Goal: Information Seeking & Learning: Learn about a topic

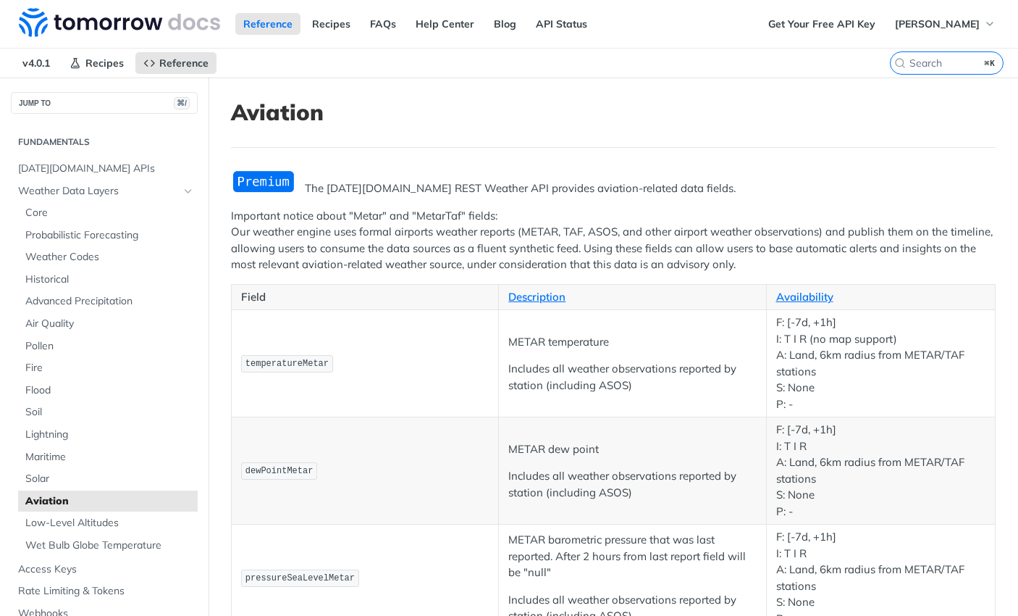
click at [375, 209] on p "Important notice about "Metar" and "MetarTaf" fields: Our weather engine uses f…" at bounding box center [613, 240] width 765 height 65
click at [317, 231] on p "Important notice about "Metar" and "MetarTaf" fields: Our weather engine uses f…" at bounding box center [613, 240] width 765 height 65
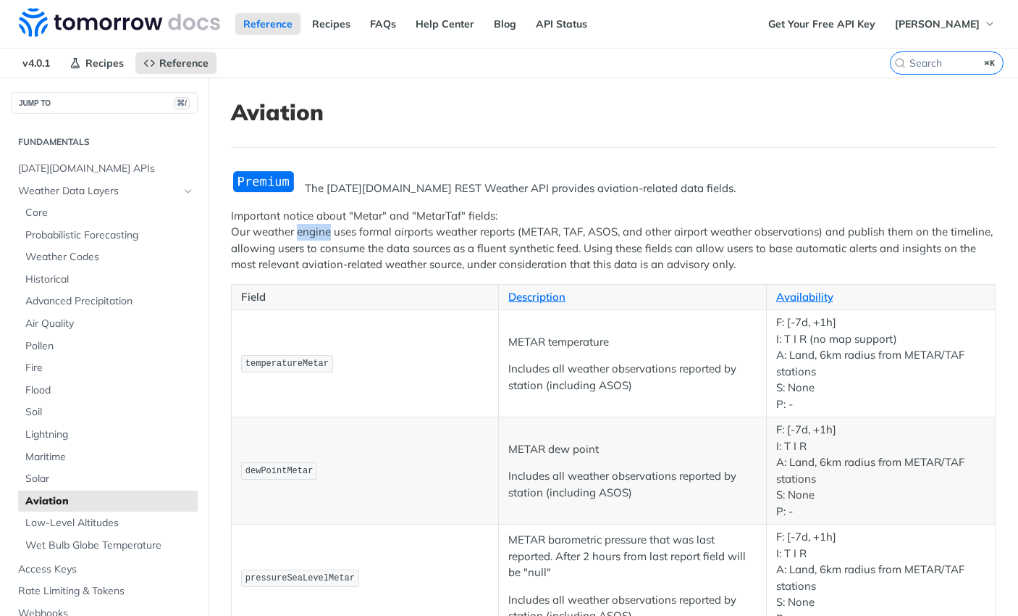
click at [317, 231] on p "Important notice about "Metar" and "MetarTaf" fields: Our weather engine uses f…" at bounding box center [613, 240] width 765 height 65
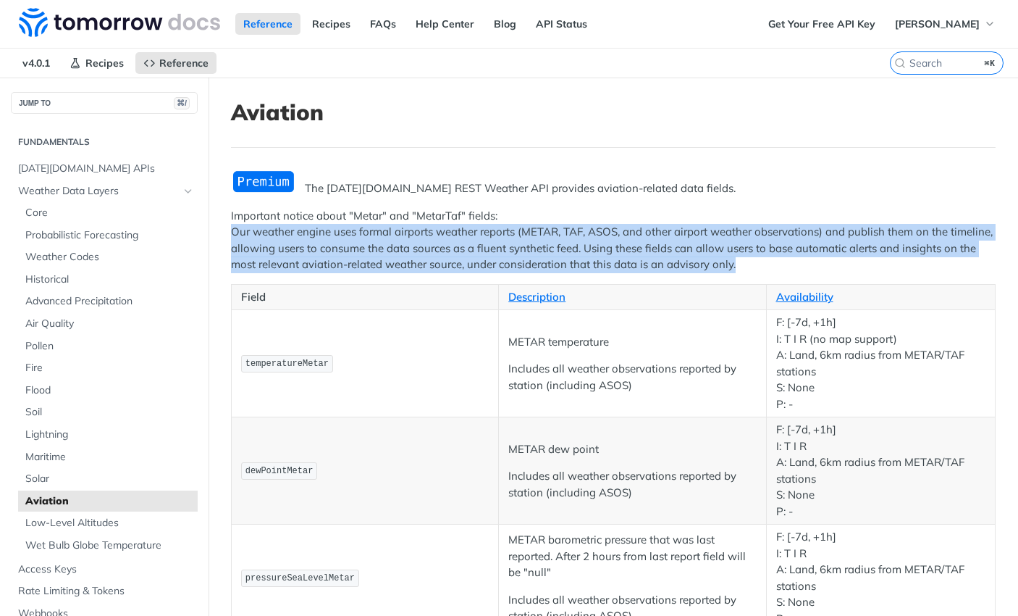
click at [317, 231] on p "Important notice about "Metar" and "MetarTaf" fields: Our weather engine uses f…" at bounding box center [613, 240] width 765 height 65
click at [316, 245] on p "Important notice about "Metar" and "MetarTaf" fields: Our weather engine uses f…" at bounding box center [613, 240] width 765 height 65
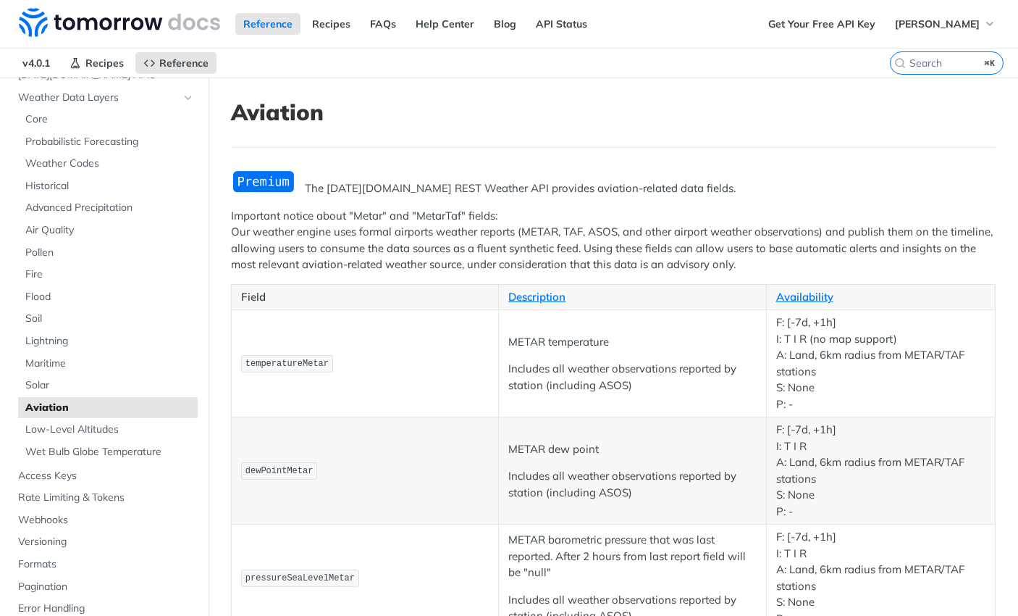
scroll to position [99, 0]
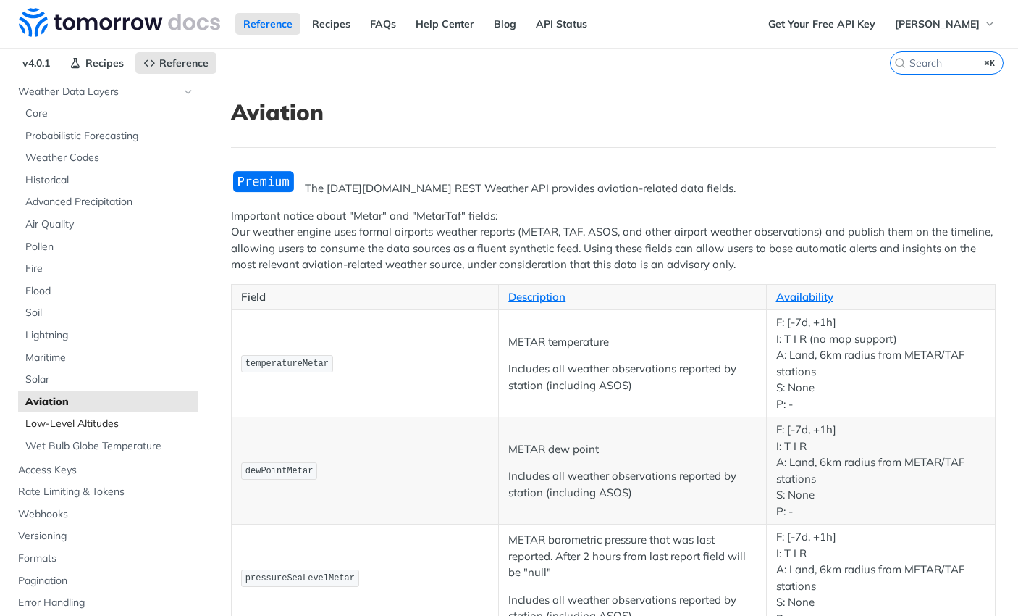
click at [103, 420] on span "Low-Level Altitudes" at bounding box center [109, 423] width 169 height 14
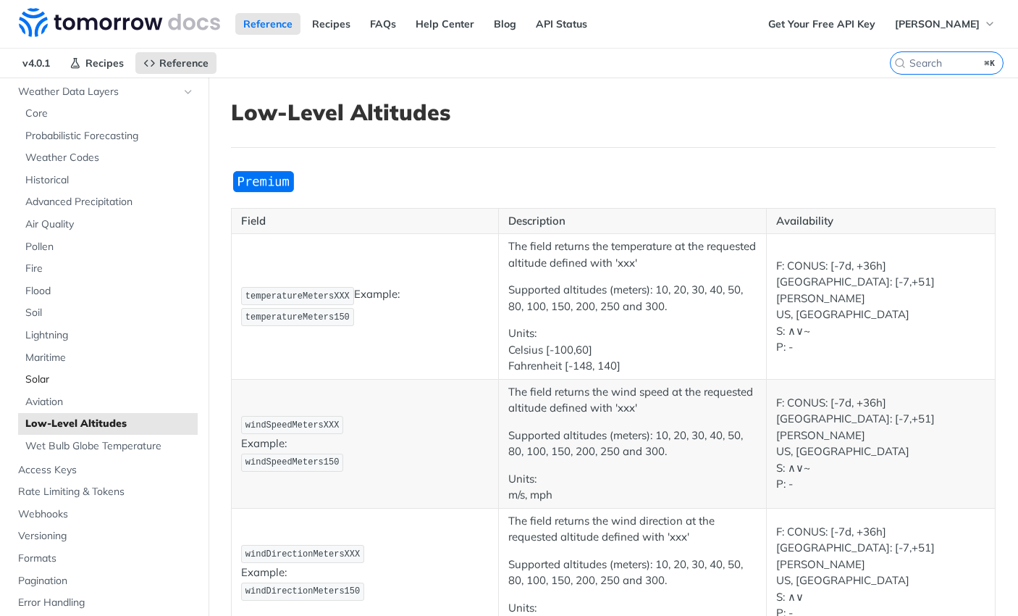
click at [77, 382] on span "Solar" at bounding box center [109, 379] width 169 height 14
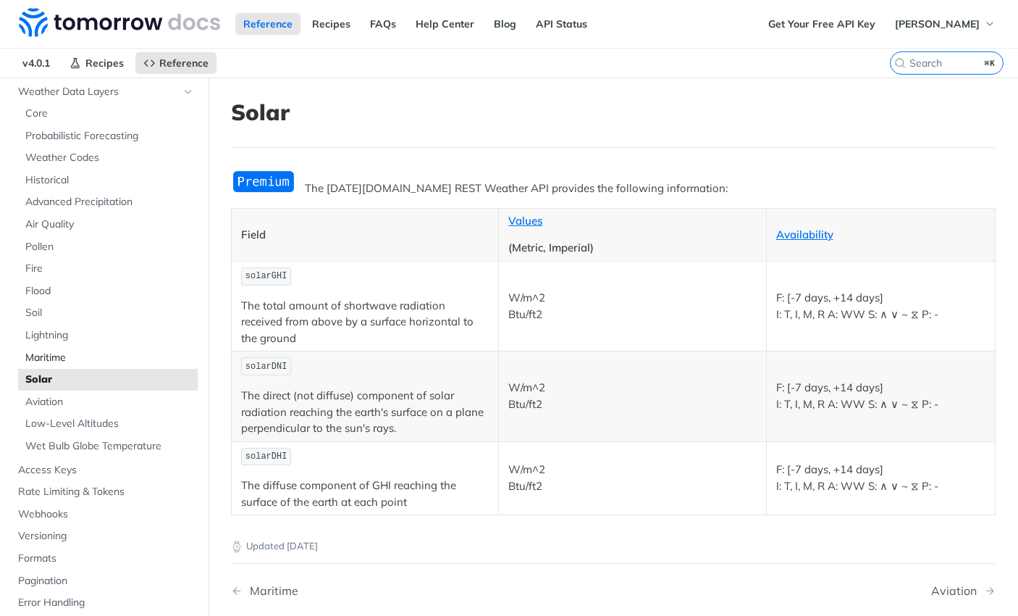
click at [62, 360] on span "Maritime" at bounding box center [109, 357] width 169 height 14
